Goal: Find specific page/section: Find specific page/section

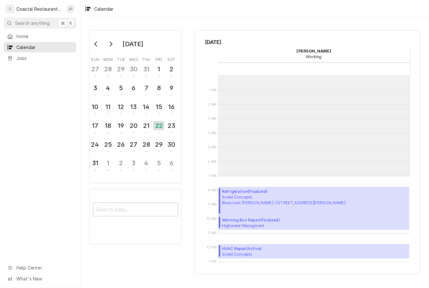
click at [38, 37] on span "Home" at bounding box center [44, 36] width 57 height 7
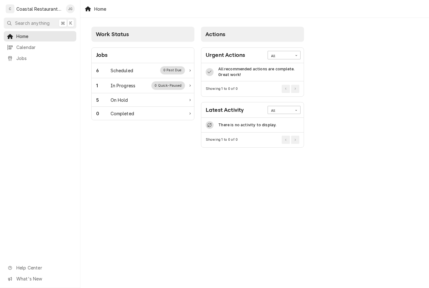
click at [138, 69] on div "6 Scheduled 0 Past Due" at bounding box center [140, 70] width 89 height 8
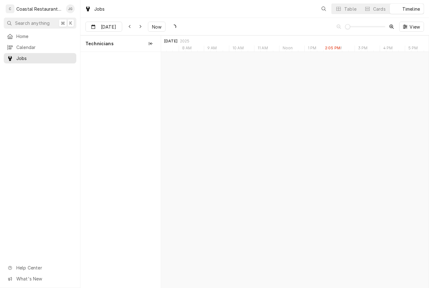
scroll to position [0, 5304]
click at [354, 67] on div "Walk In Freezer" at bounding box center [348, 66] width 15 height 5
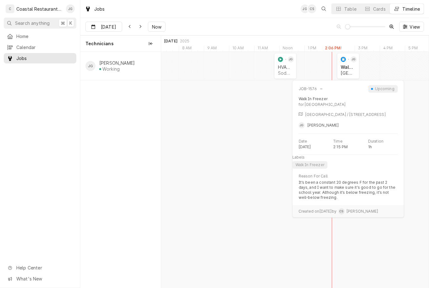
click at [353, 62] on div "James Gatton's Avatar" at bounding box center [354, 59] width 6 height 6
